Goal: Task Accomplishment & Management: Use online tool/utility

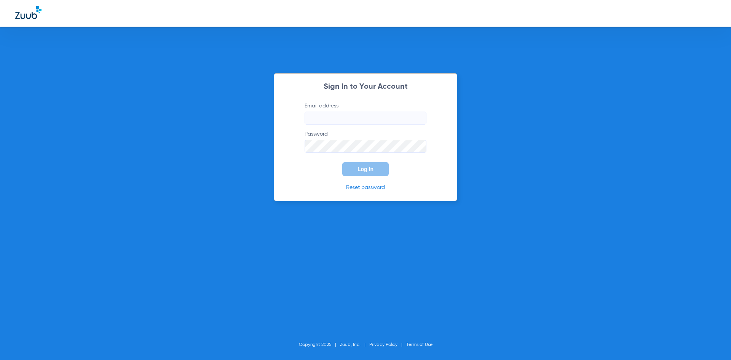
type input "[EMAIL_ADDRESS][DOMAIN_NAME]"
click at [360, 173] on button "Log In" at bounding box center [365, 169] width 46 height 14
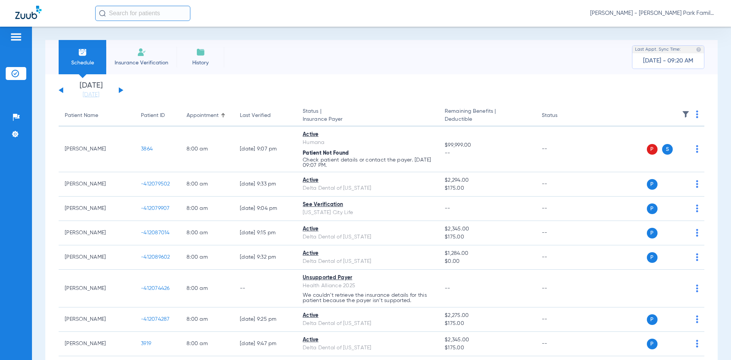
click at [121, 91] on button at bounding box center [121, 90] width 5 height 6
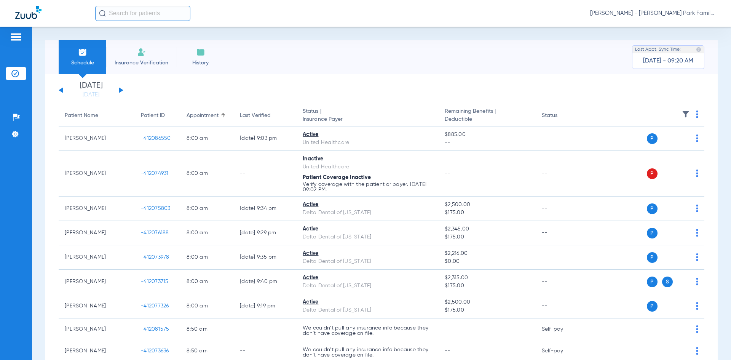
click at [682, 112] on img at bounding box center [686, 114] width 8 height 8
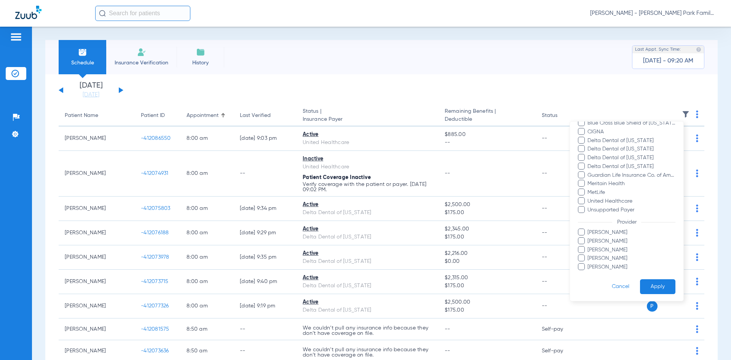
scroll to position [115, 0]
click at [584, 257] on span at bounding box center [581, 256] width 7 height 7
click at [589, 262] on input "[PERSON_NAME]" at bounding box center [589, 262] width 0 height 0
click at [646, 286] on button "Apply" at bounding box center [657, 285] width 35 height 15
